Goal: Information Seeking & Learning: Learn about a topic

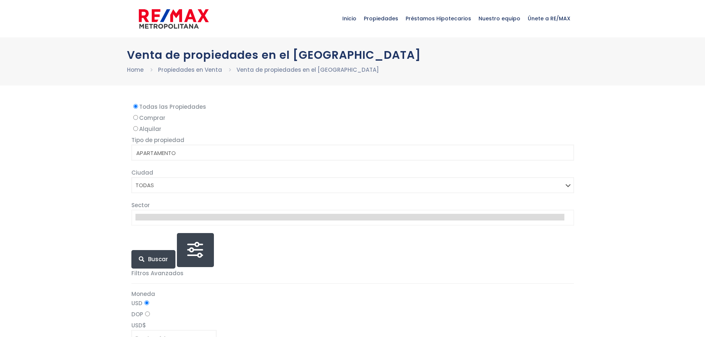
select select
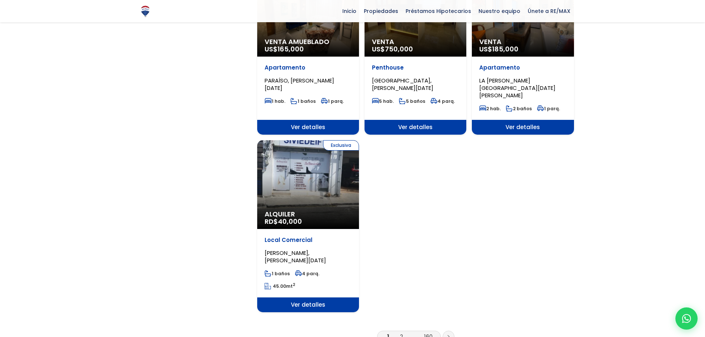
scroll to position [962, 0]
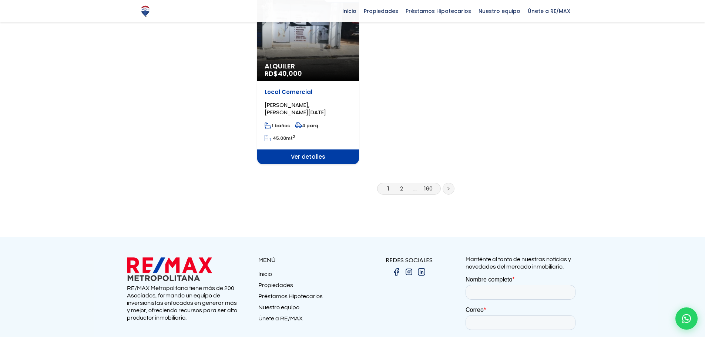
click at [402, 185] on link "2" at bounding box center [401, 189] width 3 height 8
click at [400, 185] on link "2" at bounding box center [401, 189] width 3 height 8
click at [683, 322] on icon at bounding box center [686, 318] width 9 height 9
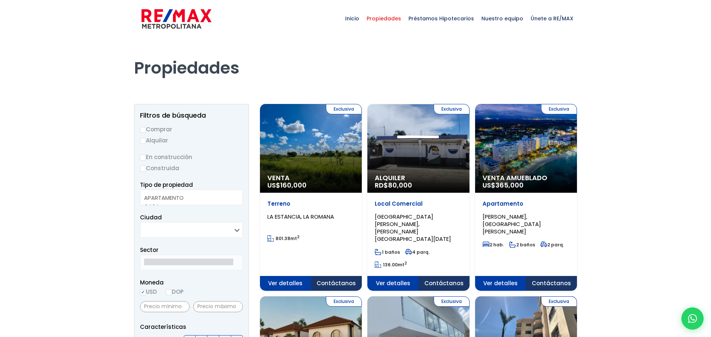
select select
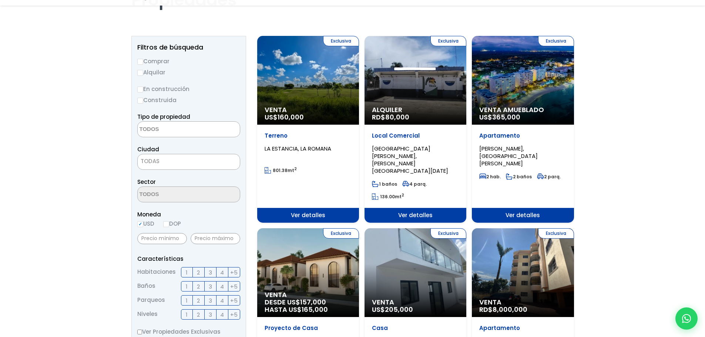
scroll to position [148, 0]
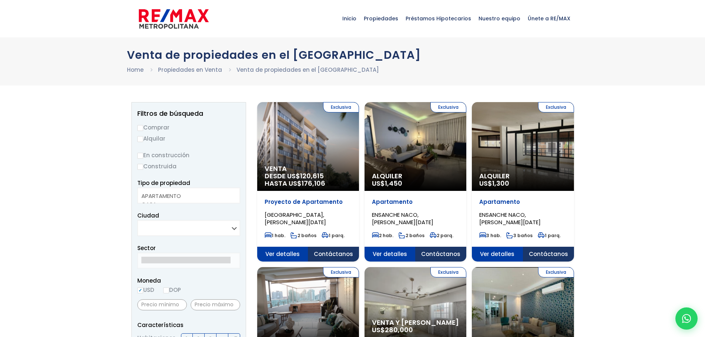
select select
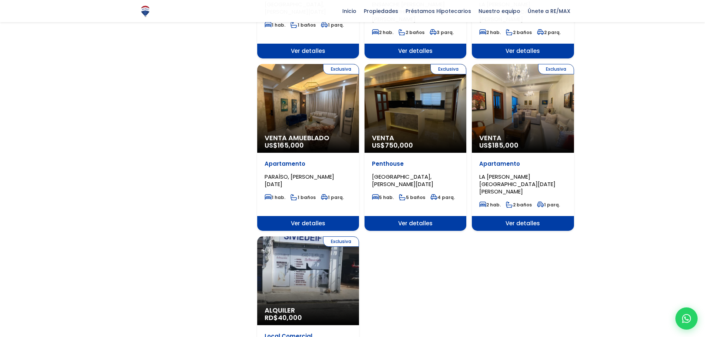
scroll to position [851, 0]
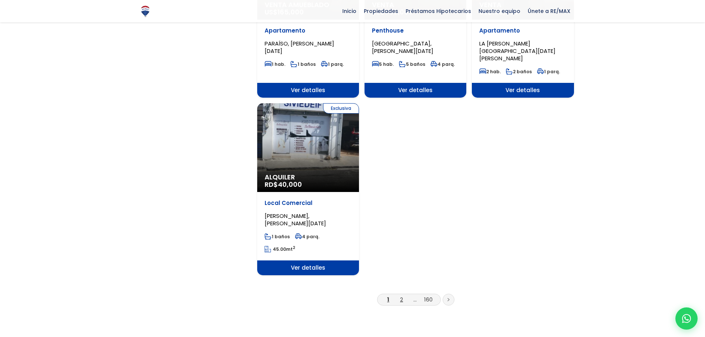
click at [400, 296] on link "2" at bounding box center [401, 300] width 3 height 8
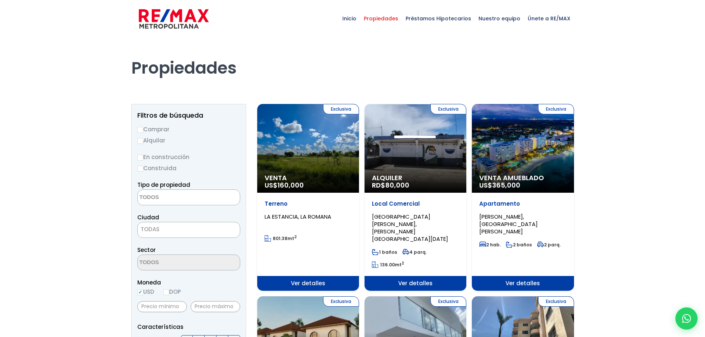
select select
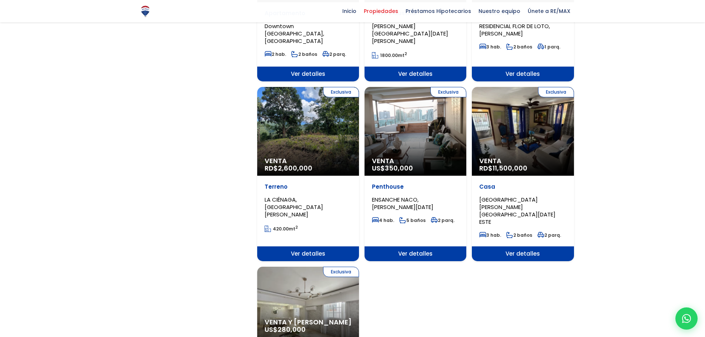
scroll to position [888, 0]
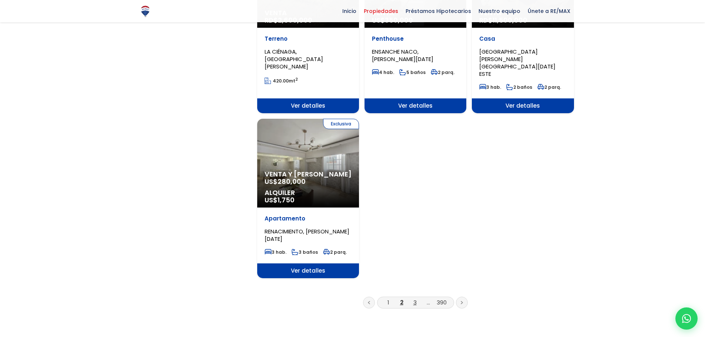
click at [416, 299] on link "3" at bounding box center [414, 303] width 3 height 8
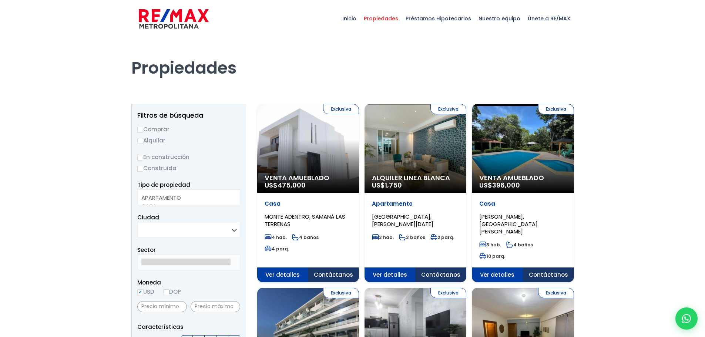
select select
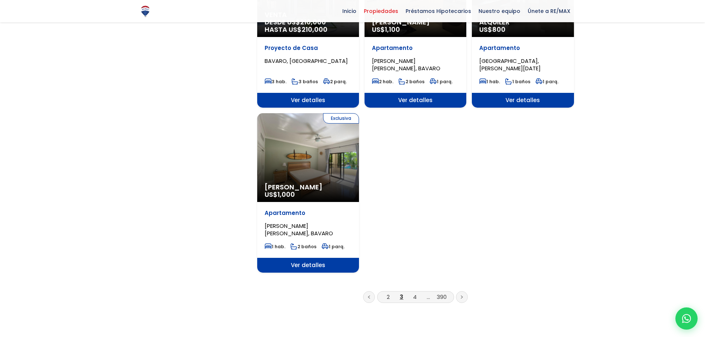
scroll to position [999, 0]
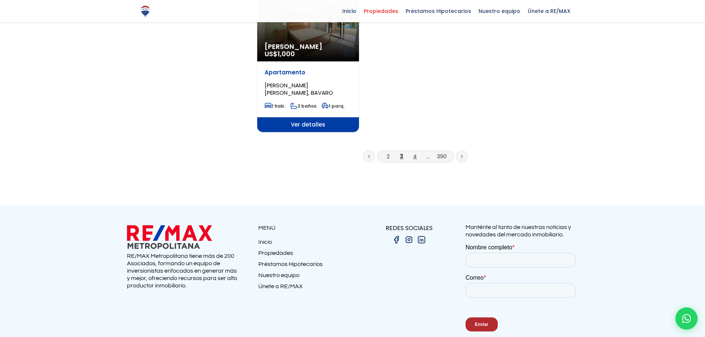
click at [416, 152] on link "4" at bounding box center [415, 156] width 4 height 8
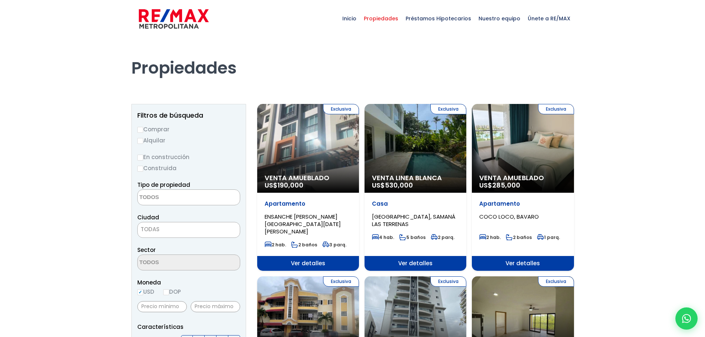
select select
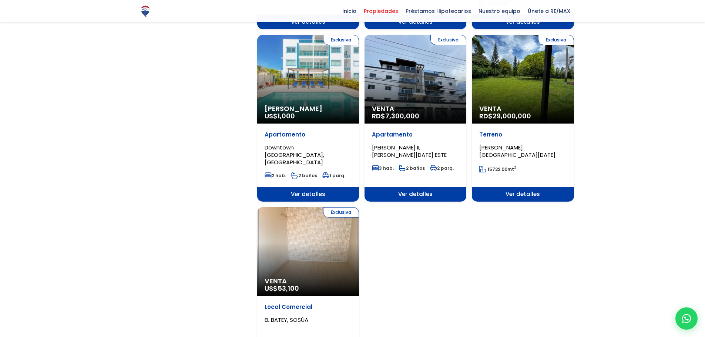
scroll to position [814, 0]
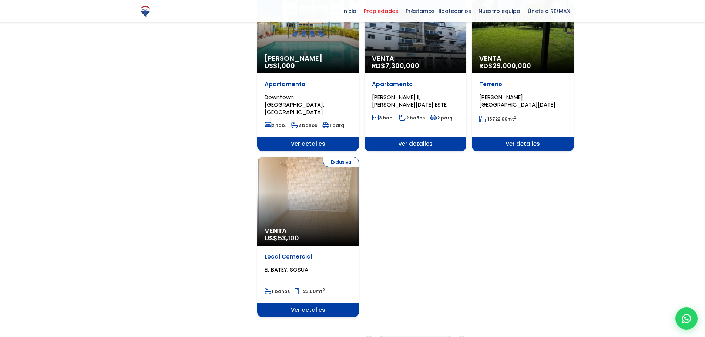
click at [369, 337] on icon at bounding box center [369, 342] width 2 height 4
click at [371, 336] on link at bounding box center [369, 342] width 12 height 12
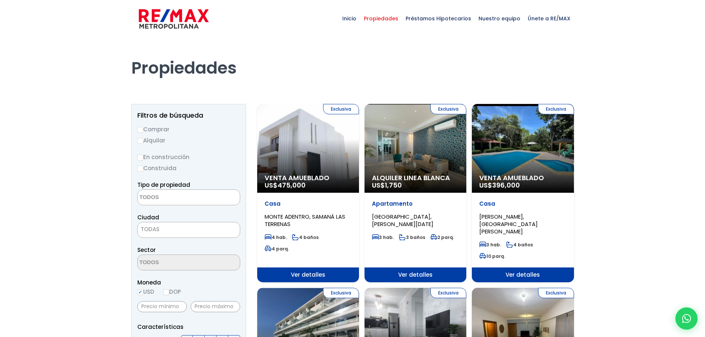
select select
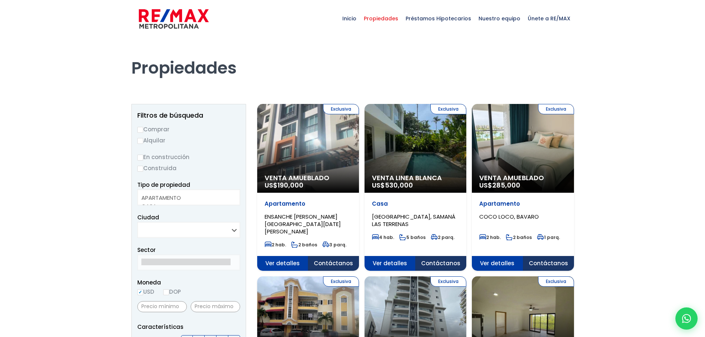
select select
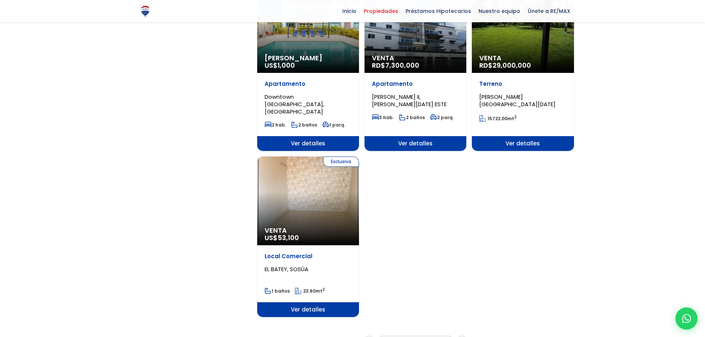
scroll to position [814, 0]
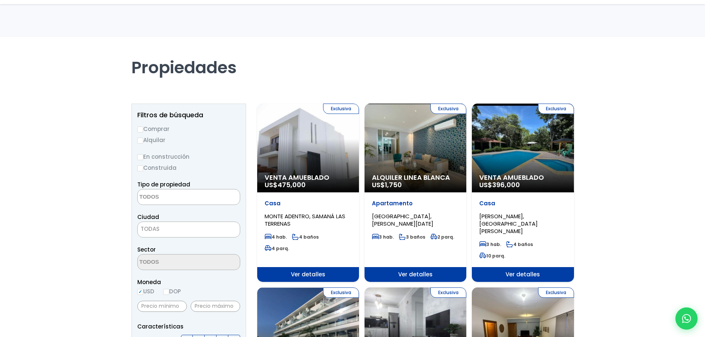
select select
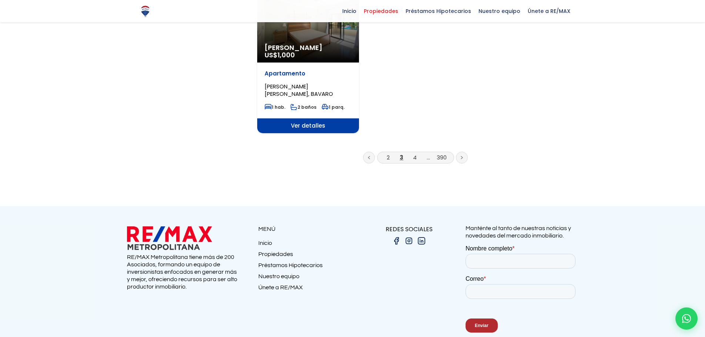
scroll to position [999, 0]
